Goal: Task Accomplishment & Management: Manage account settings

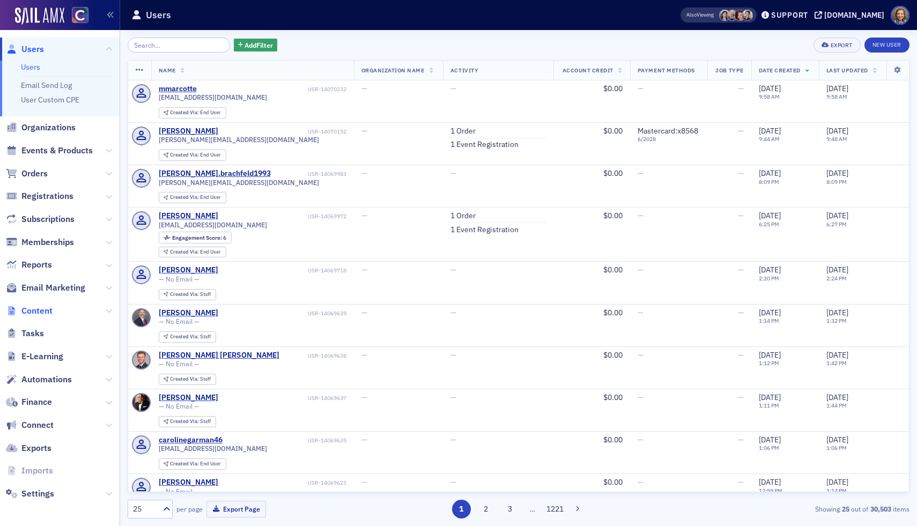
click at [34, 312] on span "Content" at bounding box center [36, 311] width 31 height 12
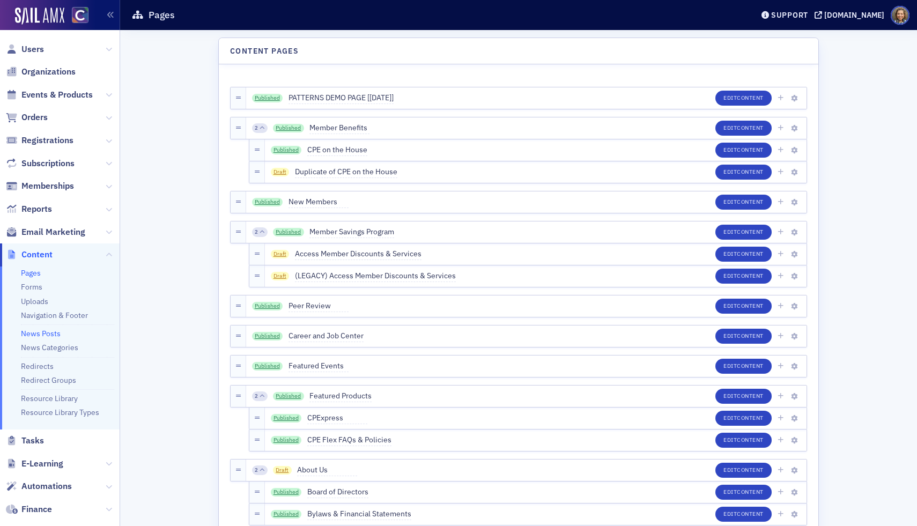
click at [39, 333] on link "News Posts" at bounding box center [41, 334] width 40 height 10
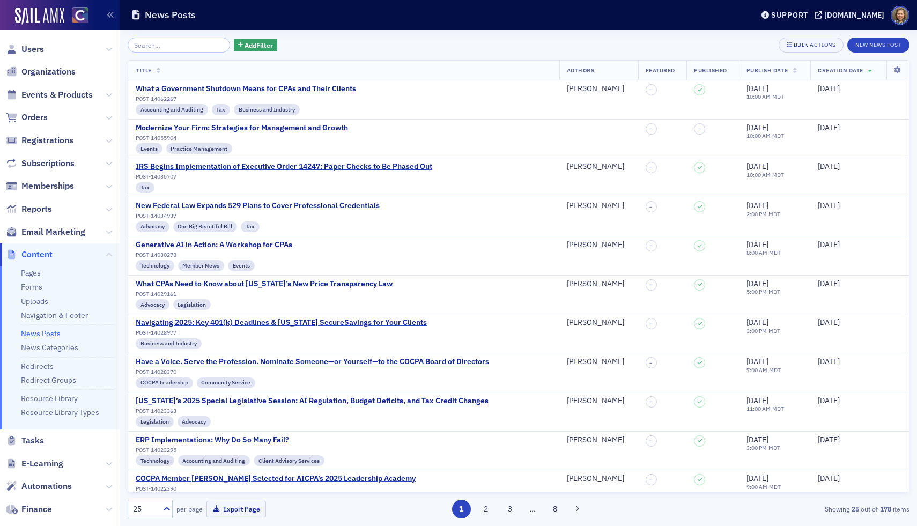
click at [703, 72] on span "Published" at bounding box center [710, 71] width 33 height 8
click at [901, 71] on icon at bounding box center [898, 70] width 22 height 6
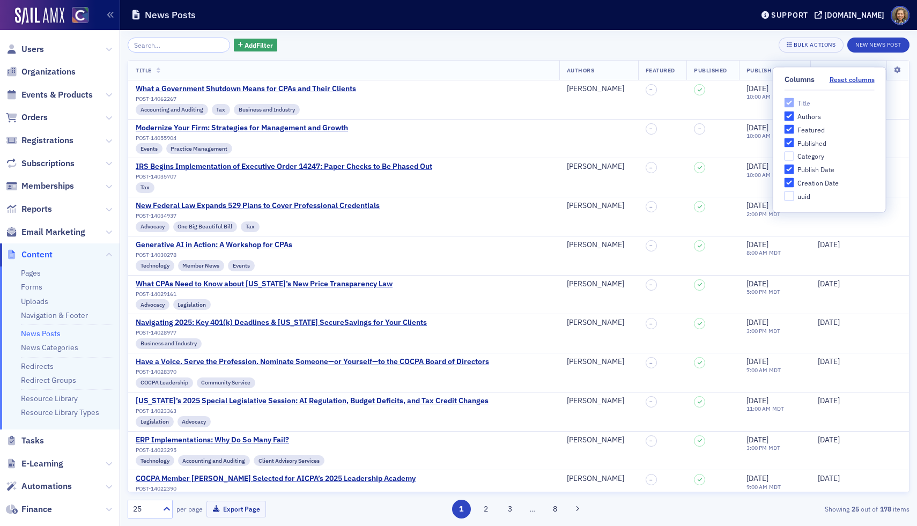
click at [671, 45] on div "Add Filter Bulk Actions New News Post" at bounding box center [519, 45] width 782 height 15
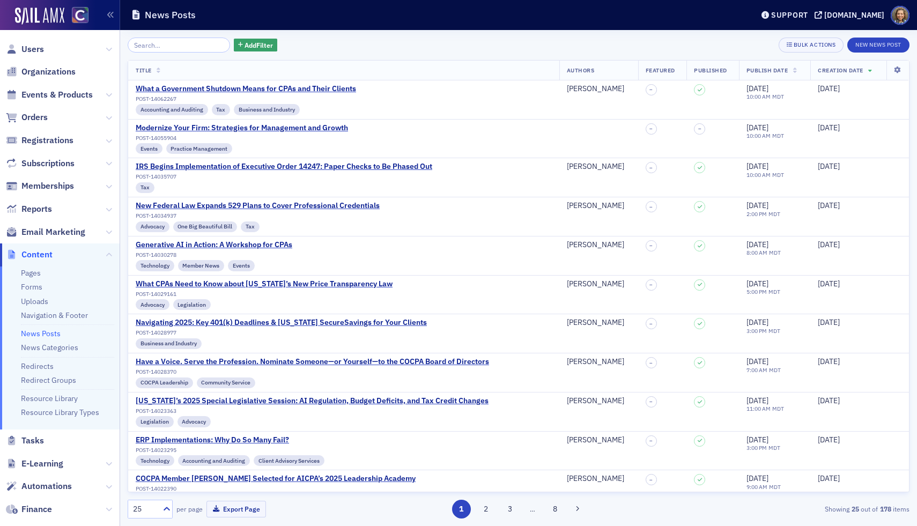
click at [40, 334] on link "News Posts" at bounding box center [41, 334] width 40 height 10
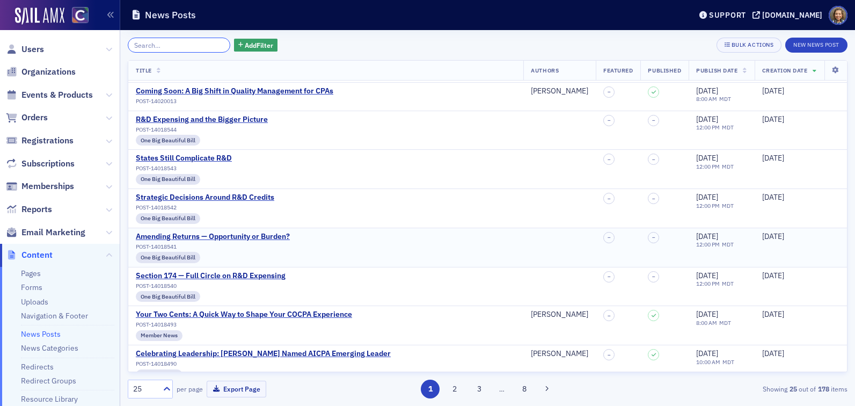
scroll to position [421, 0]
